Goal: Task Accomplishment & Management: Manage account settings

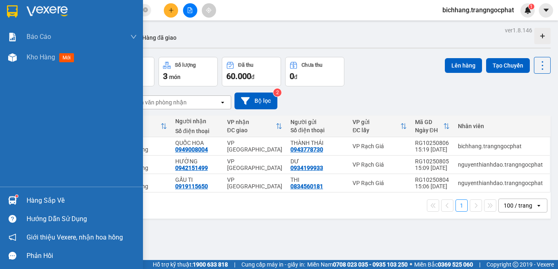
click at [44, 201] on div "Hàng sắp về" at bounding box center [82, 200] width 110 height 12
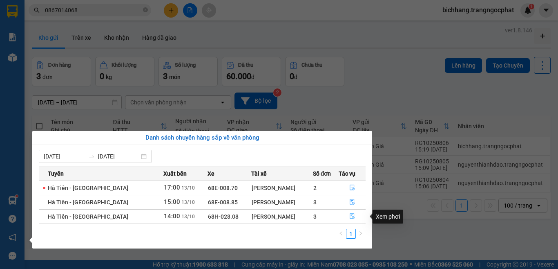
click at [347, 217] on button "button" at bounding box center [352, 216] width 27 height 13
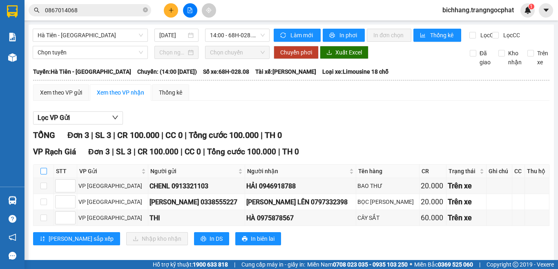
click at [45, 174] on input "checkbox" at bounding box center [43, 171] width 7 height 7
checkbox input "true"
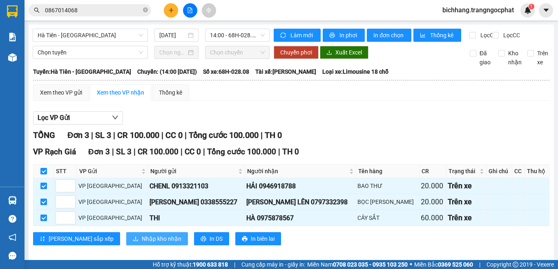
click at [142, 243] on span "Nhập kho nhận" at bounding box center [162, 238] width 40 height 9
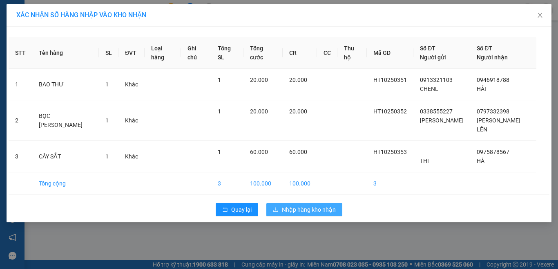
click at [282, 205] on span "Nhập hàng kho nhận" at bounding box center [309, 209] width 54 height 9
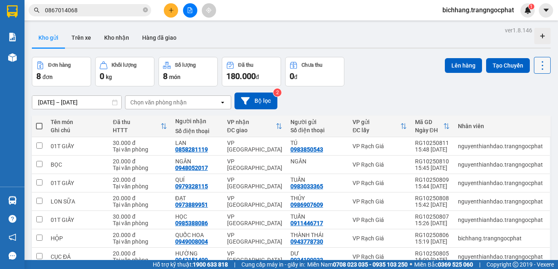
click at [542, 68] on icon at bounding box center [543, 65] width 2 height 9
click at [525, 118] on span "Làm mới" at bounding box center [524, 117] width 22 height 8
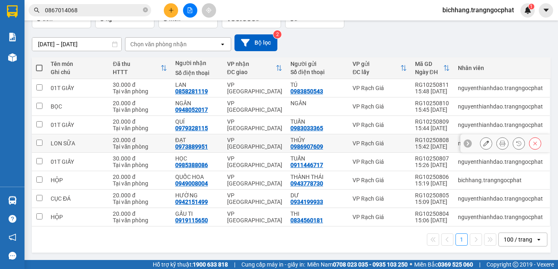
scroll to position [17, 0]
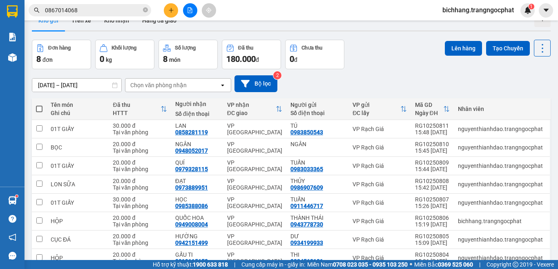
click at [172, 11] on icon "plus" at bounding box center [171, 10] width 6 height 6
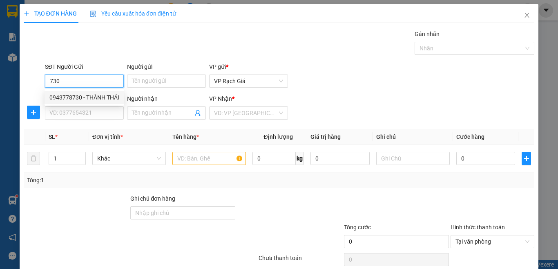
click at [123, 93] on div "0943778730 - THÀNH THÁI" at bounding box center [85, 97] width 80 height 13
type input "0943778730"
type input "THÀNH THÁI"
type input "0949008004"
type input "QUỐC HOA"
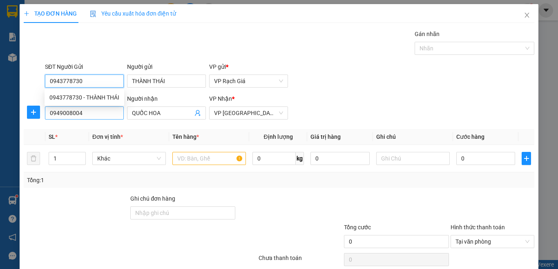
type input "20.000"
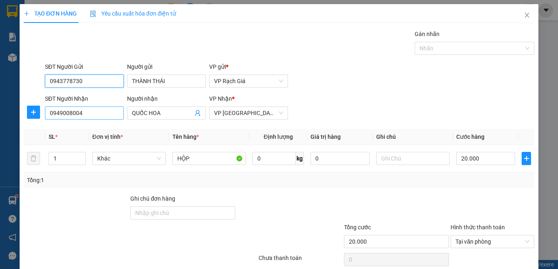
type input "0943778730"
click at [99, 114] on input "0949008004" at bounding box center [84, 112] width 79 height 13
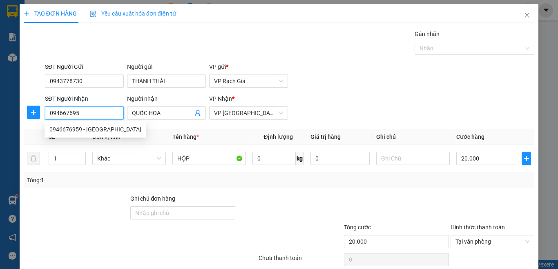
type input "0946676959"
click at [101, 128] on div "0946676959 - [GEOGRAPHIC_DATA]" at bounding box center [95, 129] width 92 height 9
type input "[PERSON_NAME]"
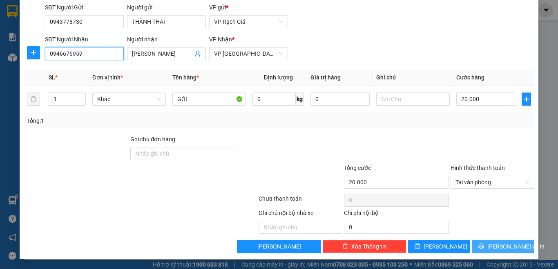
type input "0946676959"
click at [500, 244] on span "[PERSON_NAME] và In" at bounding box center [516, 246] width 57 height 9
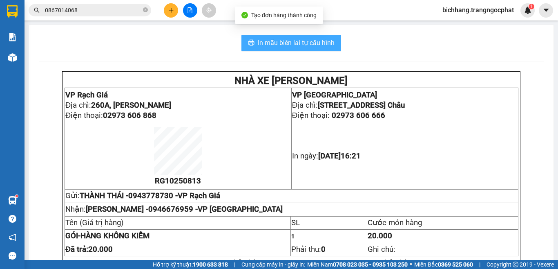
click at [315, 43] on span "In mẫu biên lai tự cấu hình" at bounding box center [296, 43] width 77 height 10
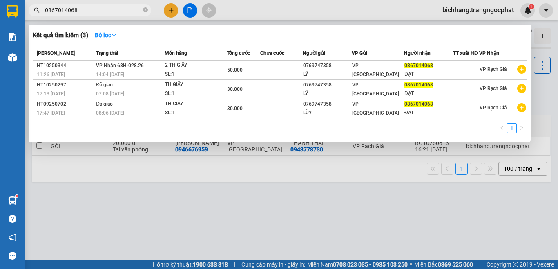
click at [99, 15] on span "0867014068" at bounding box center [90, 10] width 123 height 12
click at [98, 15] on span "0867014068" at bounding box center [90, 10] width 123 height 12
click at [95, 13] on input "0867014068" at bounding box center [93, 10] width 96 height 9
type input "0"
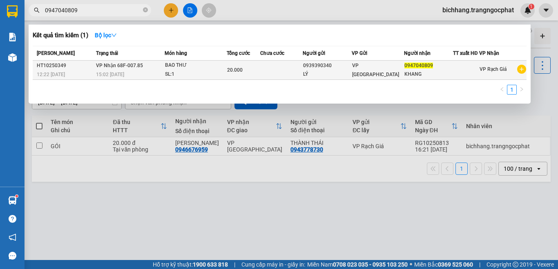
type input "0947040809"
click at [260, 69] on div "20.000" at bounding box center [243, 69] width 32 height 9
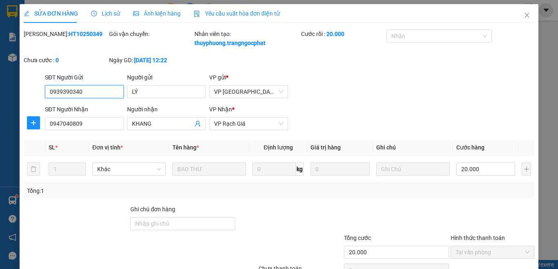
type input "0939390340"
type input "LÝ"
type input "0947040809"
type input "KHANG"
type input "20.000"
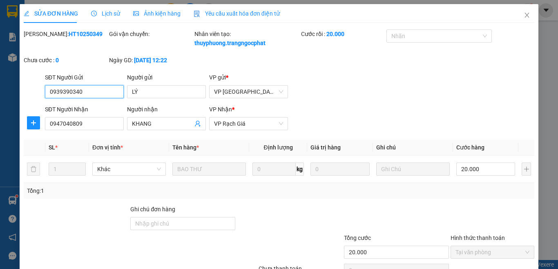
scroll to position [70, 0]
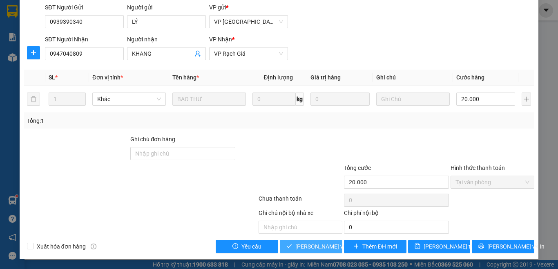
click at [329, 248] on span "[PERSON_NAME] và Giao hàng" at bounding box center [335, 246] width 78 height 9
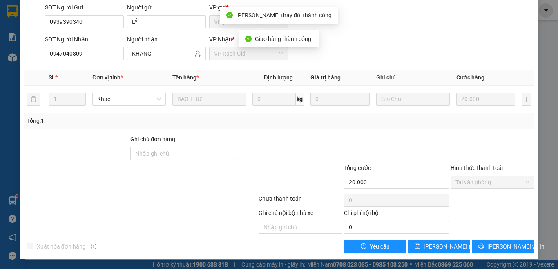
scroll to position [0, 0]
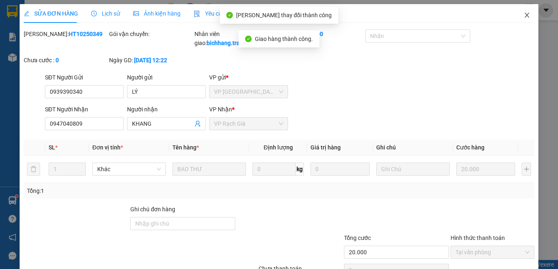
click at [524, 17] on icon "close" at bounding box center [527, 15] width 7 height 7
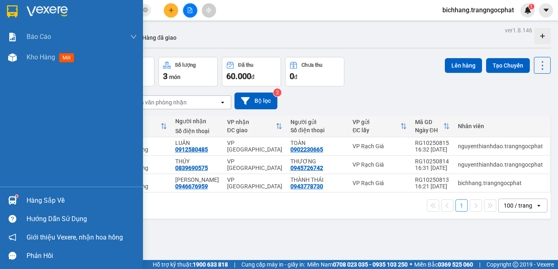
click at [29, 203] on div "Hàng sắp về" at bounding box center [82, 200] width 110 height 12
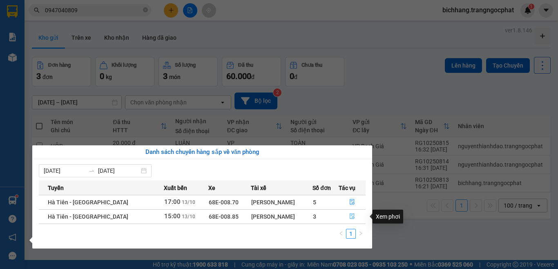
click at [350, 218] on icon "file-done" at bounding box center [352, 216] width 6 height 6
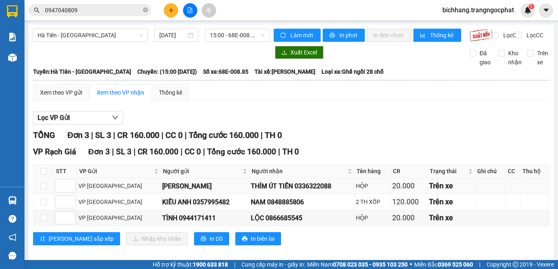
click at [291, 191] on div "THÍM ÚT TIẾN 0336322088" at bounding box center [302, 186] width 102 height 10
copy div "0336322088"
click at [268, 207] on div "NAM 0848885806" at bounding box center [302, 202] width 102 height 10
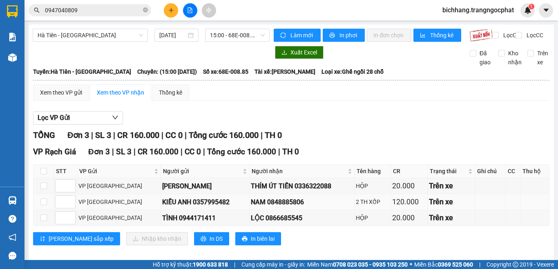
copy div "0848885806"
click at [262, 223] on div "LỘC 0866685545" at bounding box center [302, 218] width 102 height 10
copy div "0866685545"
click at [45, 174] on input "checkbox" at bounding box center [43, 171] width 7 height 7
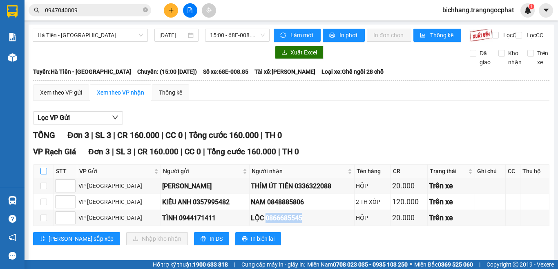
checkbox input "true"
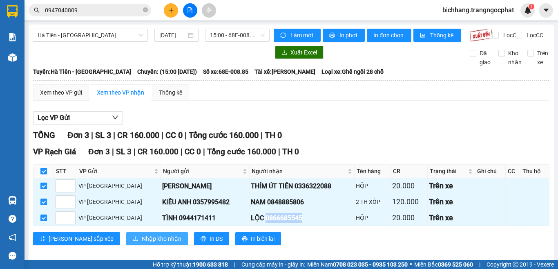
click at [142, 243] on span "Nhập kho nhận" at bounding box center [162, 238] width 40 height 9
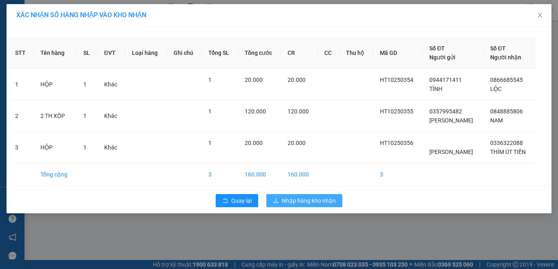
click at [301, 202] on span "Nhập hàng kho nhận" at bounding box center [309, 200] width 54 height 9
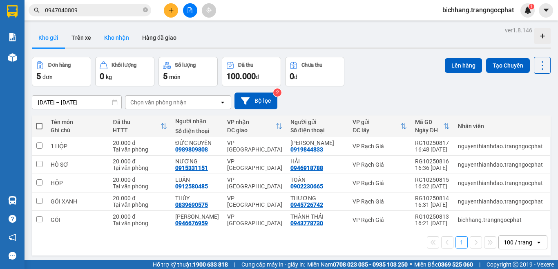
click at [125, 40] on button "Kho nhận" at bounding box center [117, 38] width 38 height 20
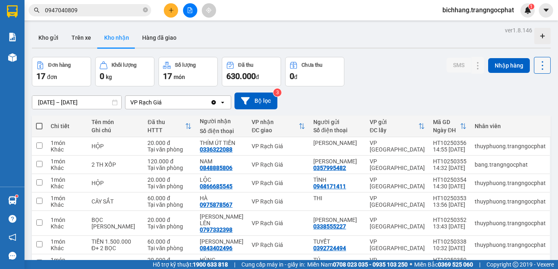
click at [540, 69] on icon at bounding box center [542, 65] width 11 height 11
click at [535, 103] on div "Làm mới" at bounding box center [521, 102] width 48 height 8
click at [51, 41] on button "Kho gửi" at bounding box center [48, 38] width 33 height 20
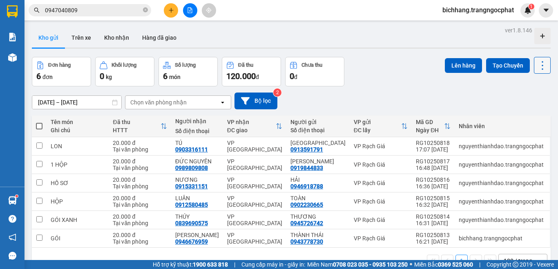
click at [541, 63] on icon at bounding box center [542, 65] width 11 height 11
click at [520, 116] on span "Làm mới" at bounding box center [524, 117] width 22 height 8
